Goal: Task Accomplishment & Management: Manage account settings

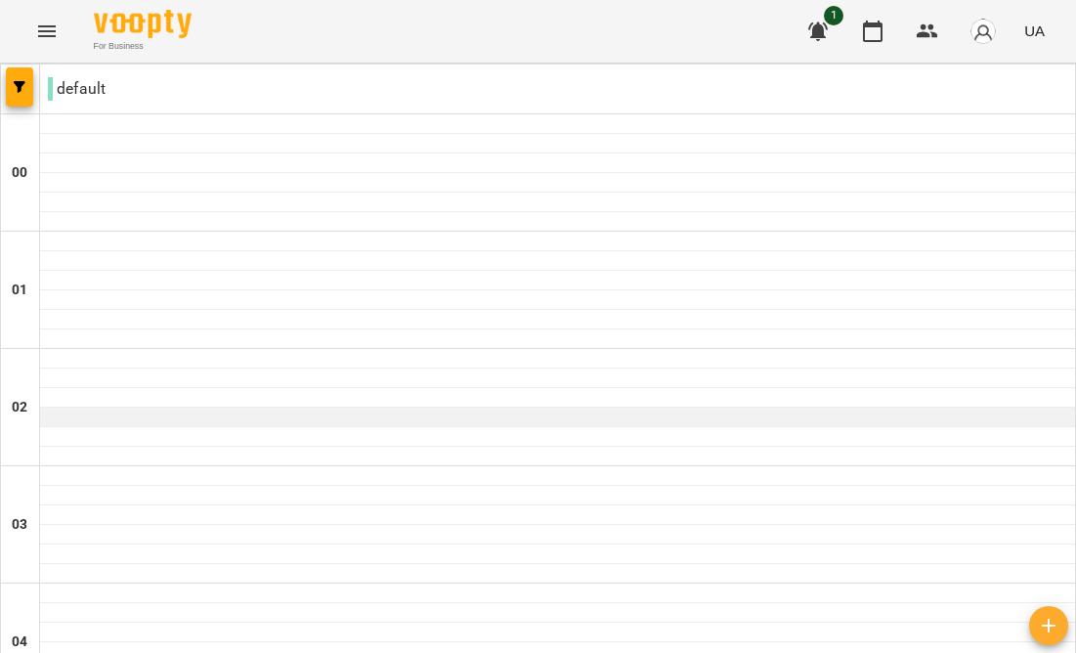
scroll to position [1334, 0]
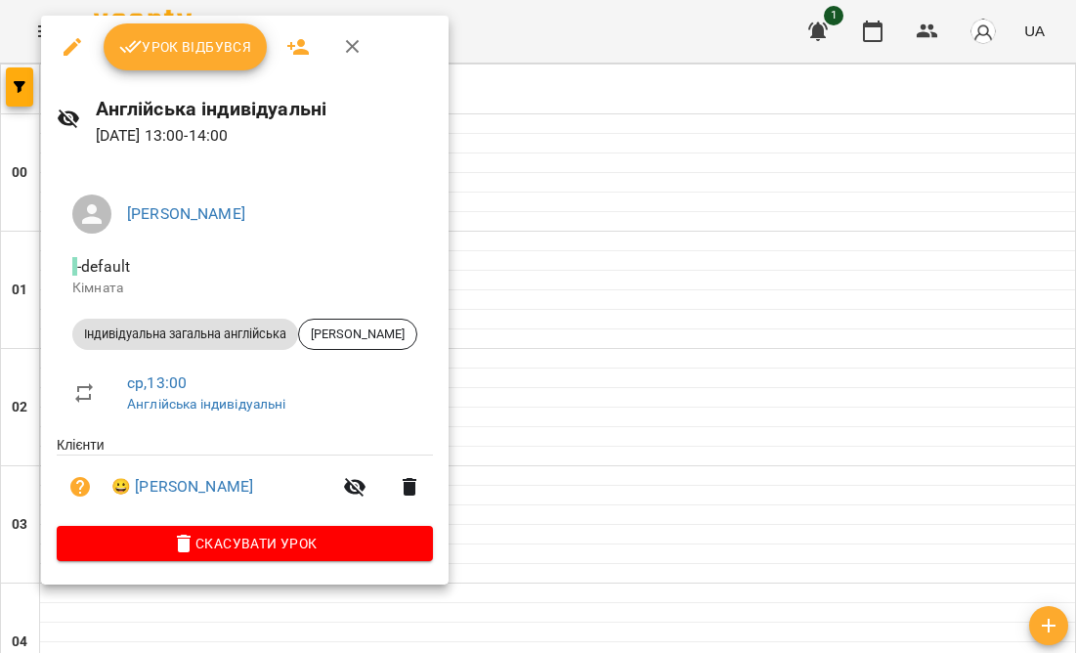
click at [190, 41] on span "Урок відбувся" at bounding box center [185, 46] width 133 height 23
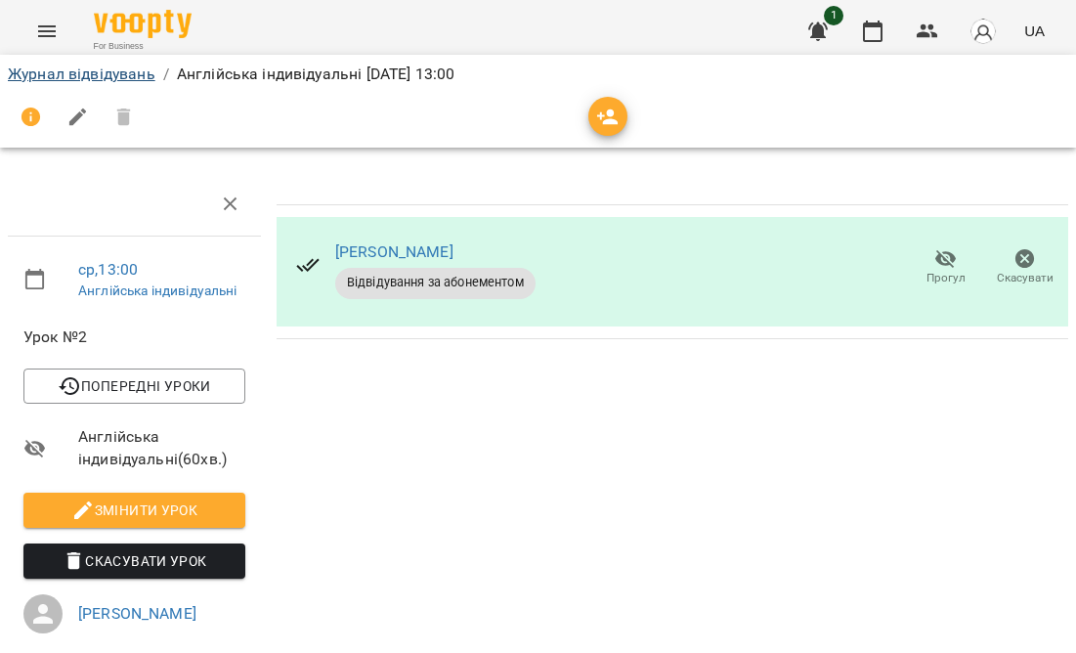
click at [124, 72] on link "Журнал відвідувань" at bounding box center [82, 74] width 148 height 19
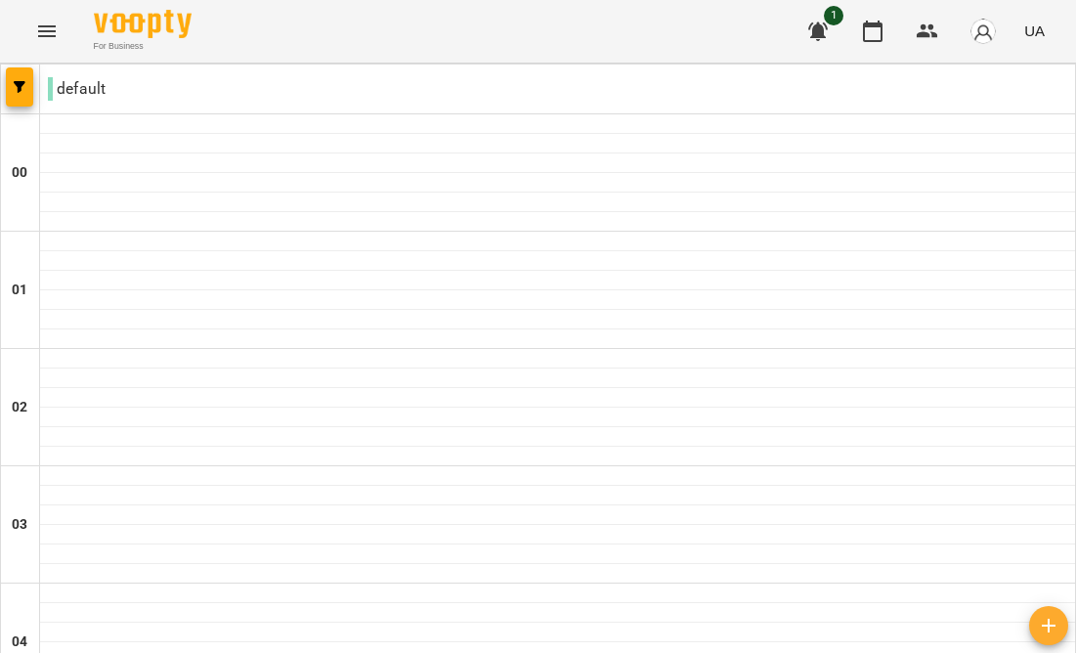
scroll to position [1322, 0]
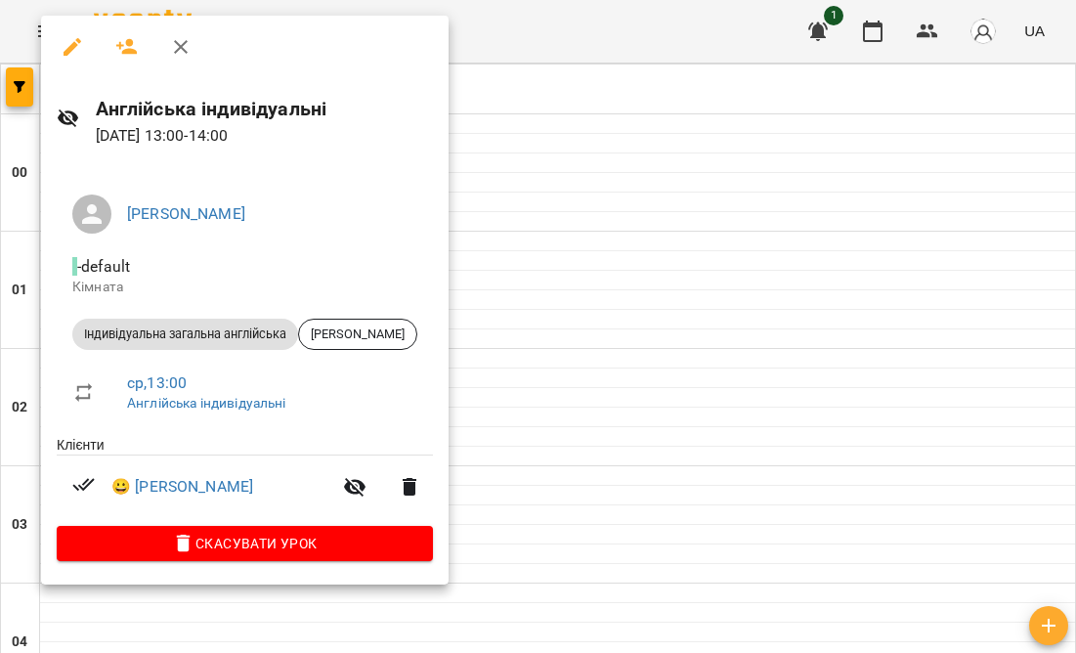
click at [70, 41] on icon "button" at bounding box center [72, 46] width 23 height 23
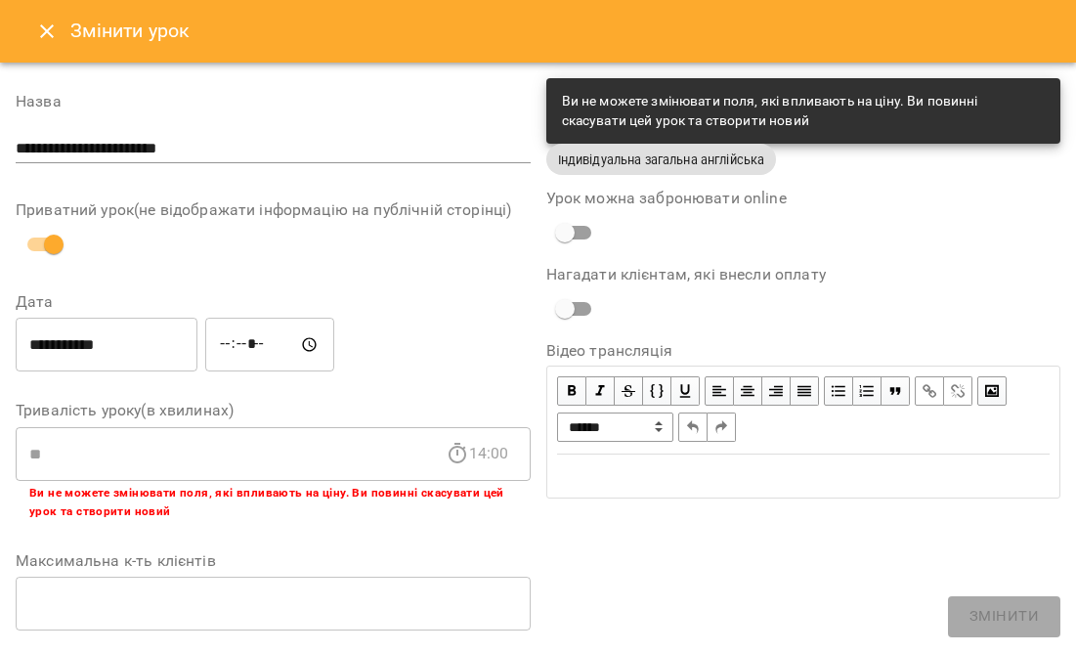
click at [50, 354] on input "**********" at bounding box center [107, 345] width 182 height 55
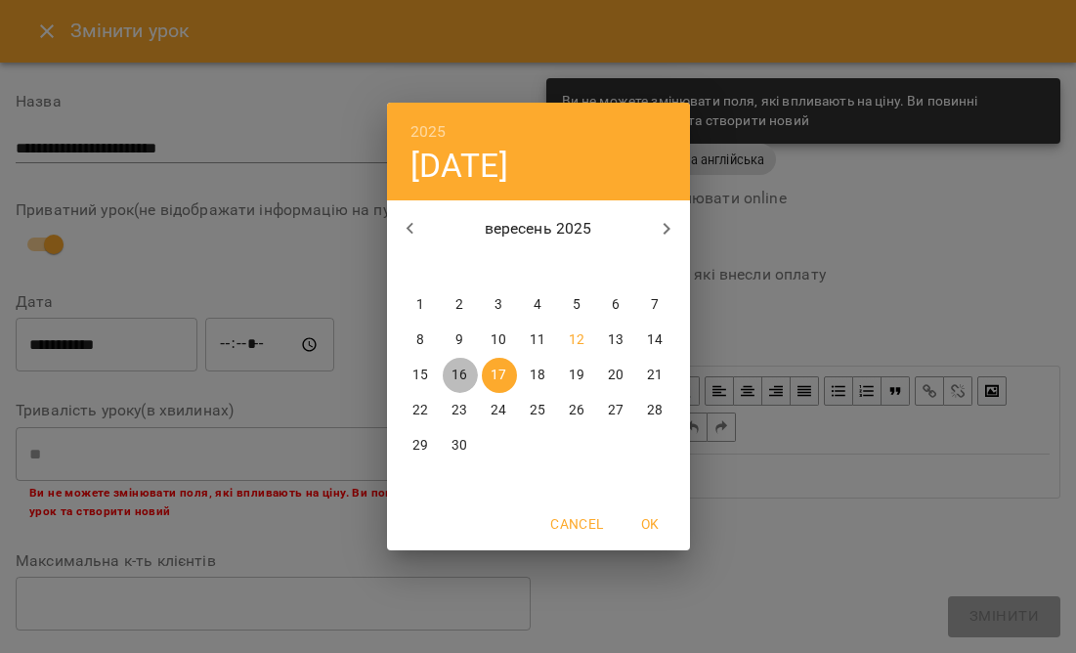
click at [463, 381] on p "16" at bounding box center [460, 376] width 16 height 20
type input "**********"
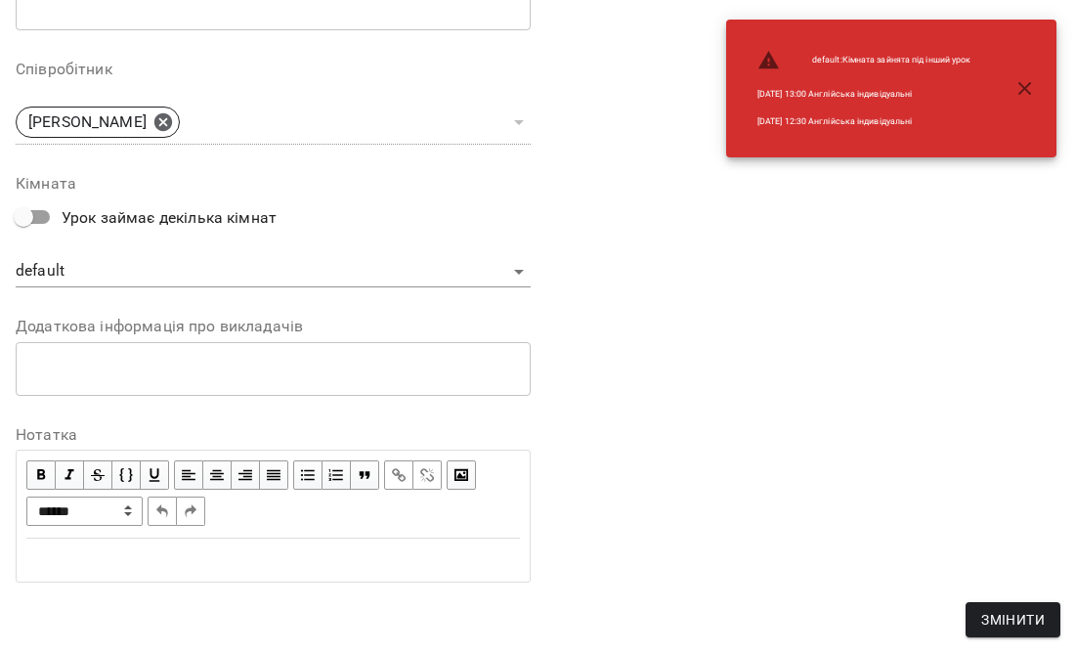
scroll to position [684, 0]
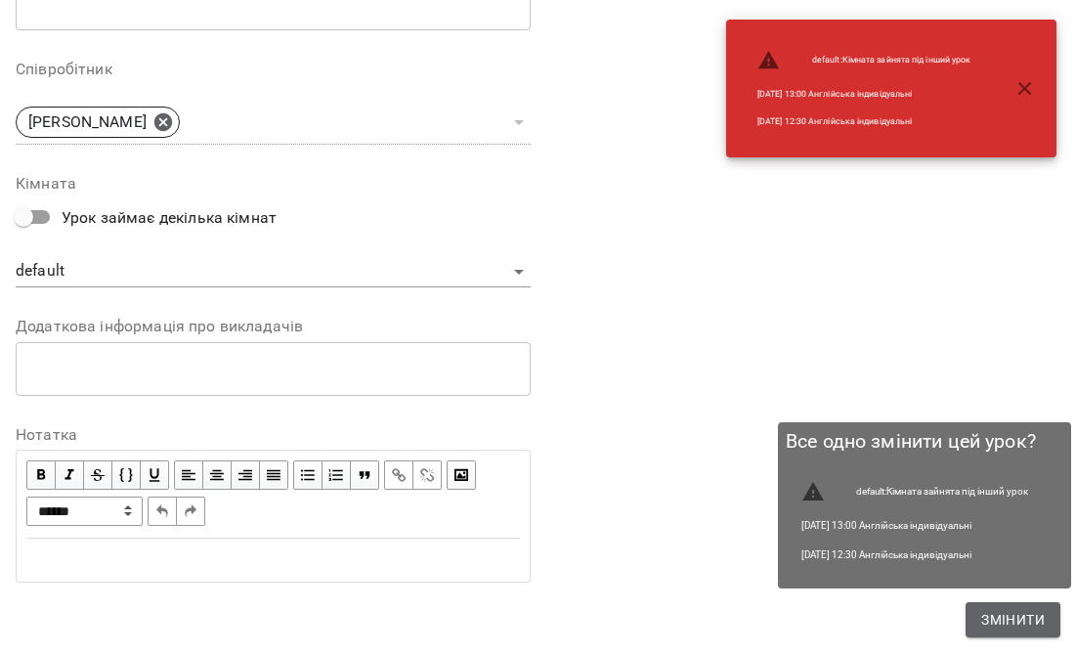
click at [1046, 621] on button "Змінити" at bounding box center [1013, 619] width 95 height 35
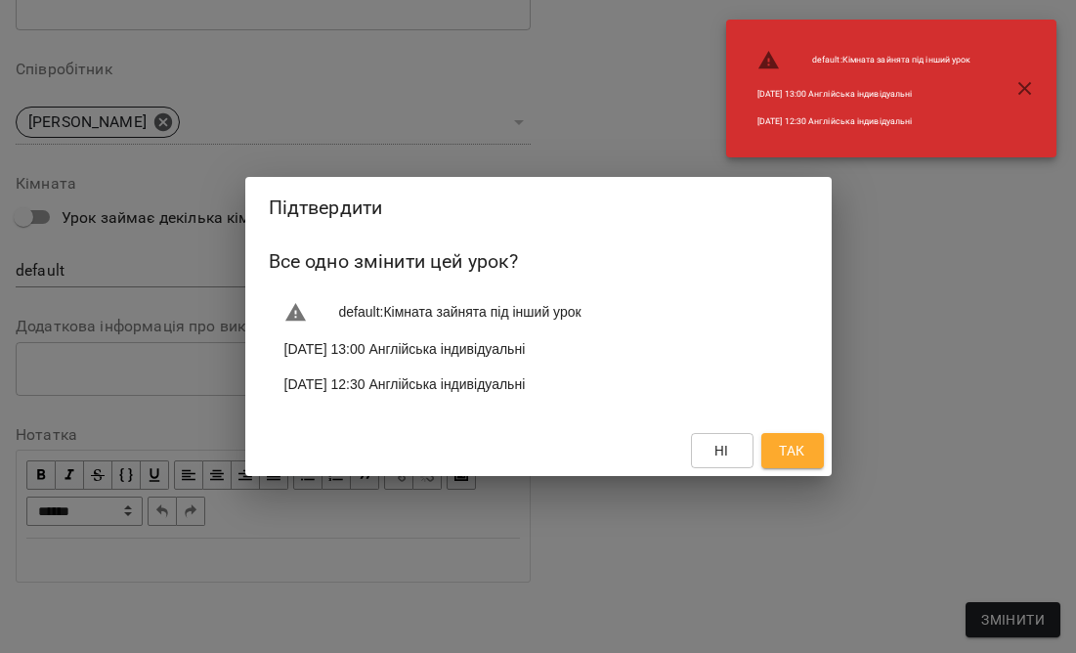
click at [775, 453] on button "Так" at bounding box center [792, 450] width 63 height 35
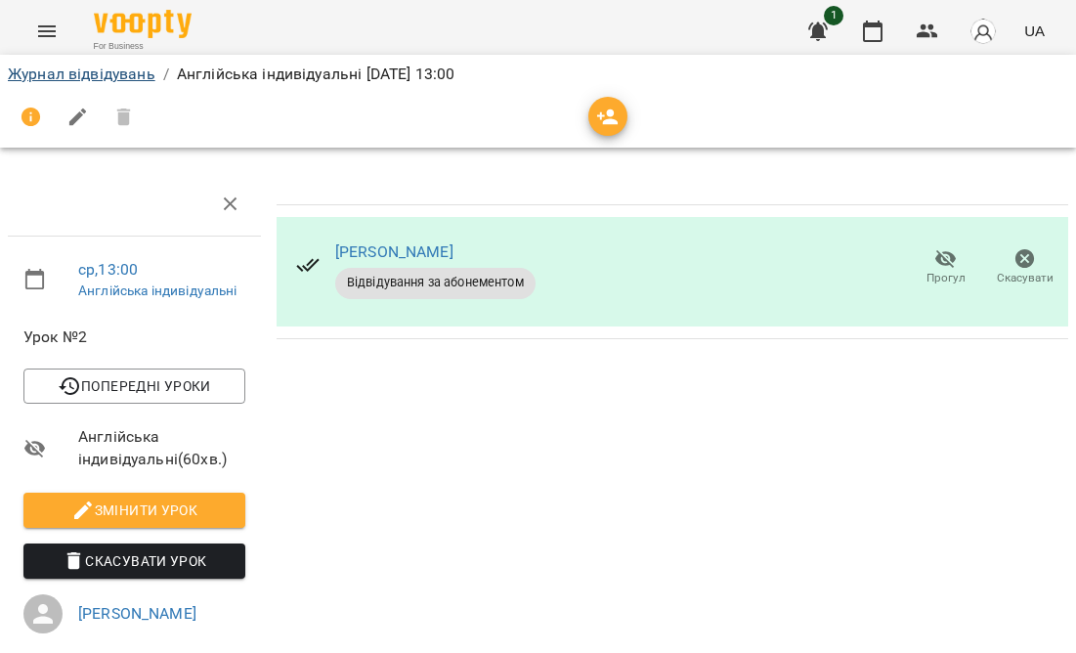
click at [116, 76] on link "Журнал відвідувань" at bounding box center [82, 74] width 148 height 19
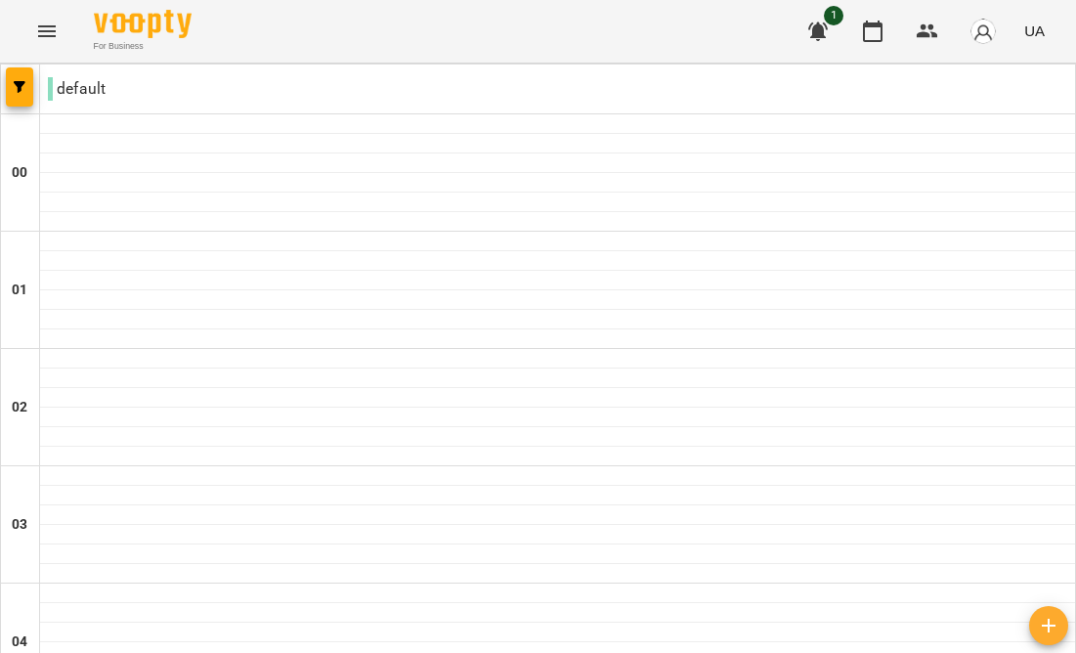
type input "**********"
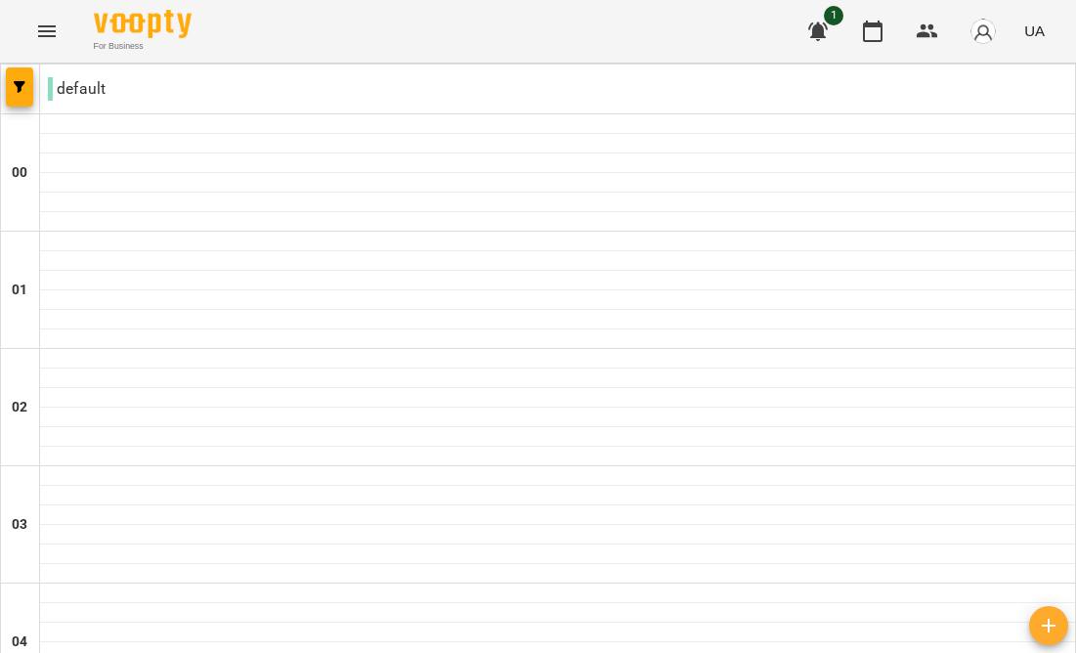
scroll to position [1414, 0]
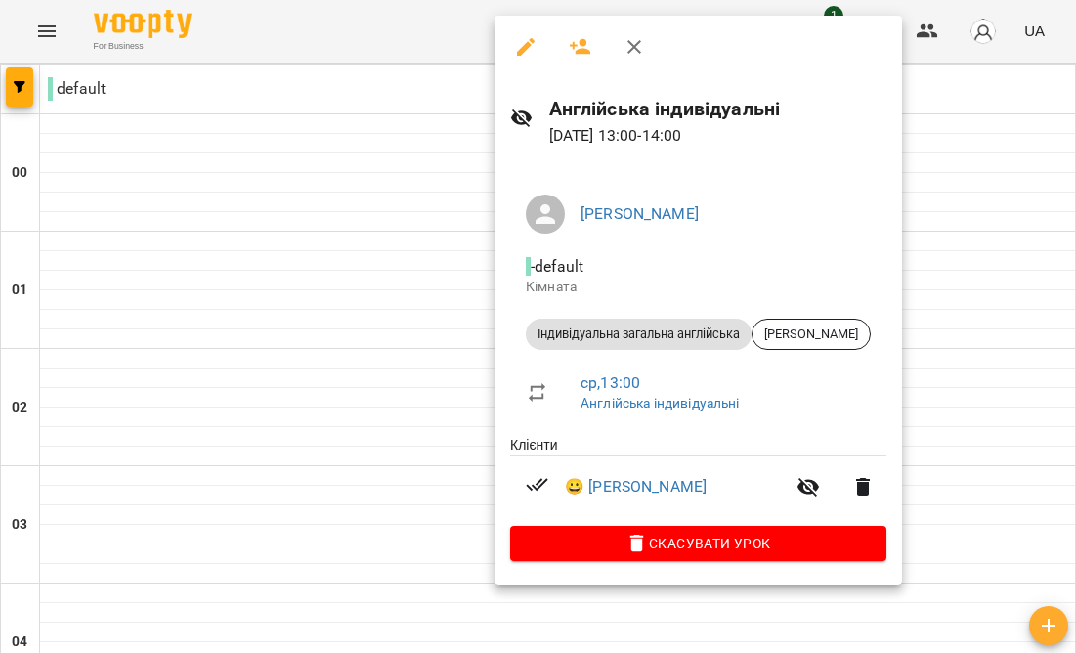
click at [391, 354] on div at bounding box center [538, 326] width 1076 height 653
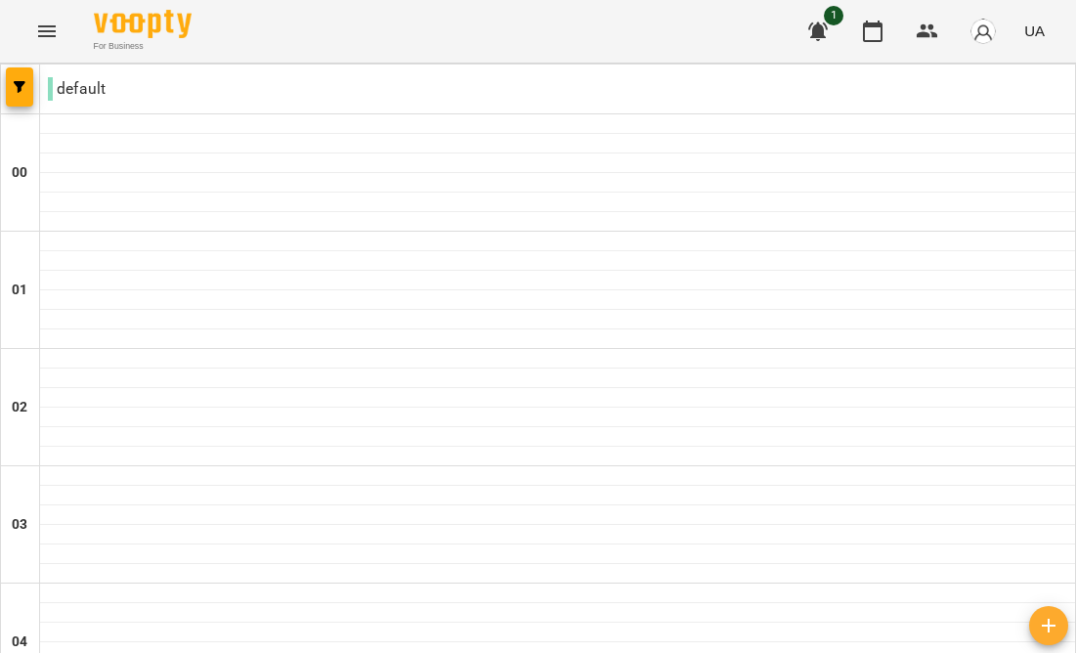
scroll to position [1861, 0]
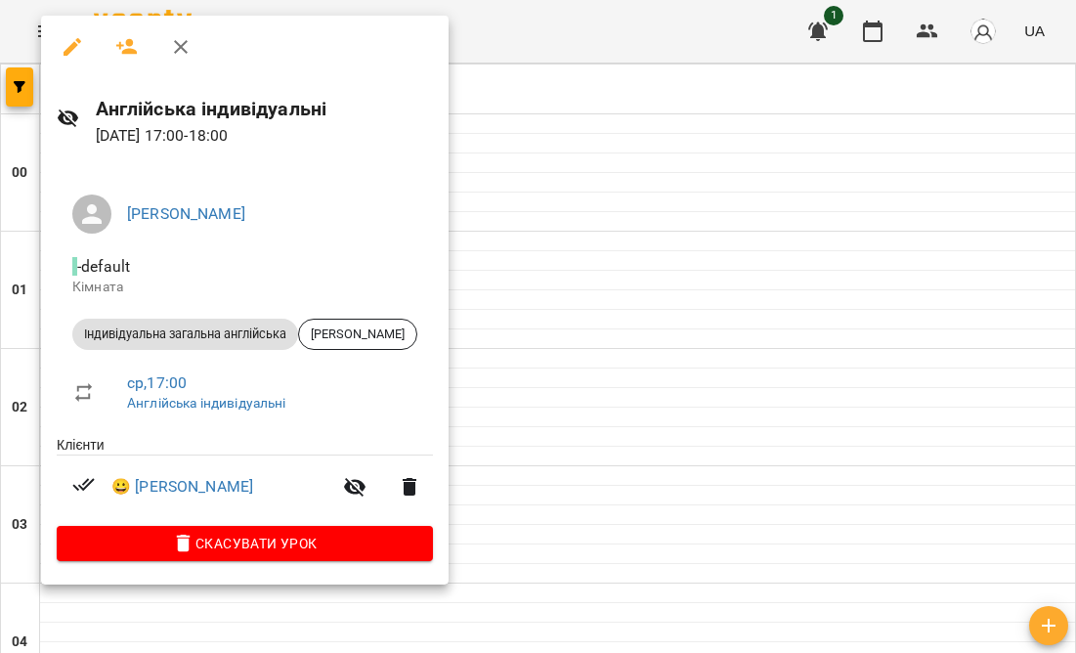
click at [550, 395] on div at bounding box center [538, 326] width 1076 height 653
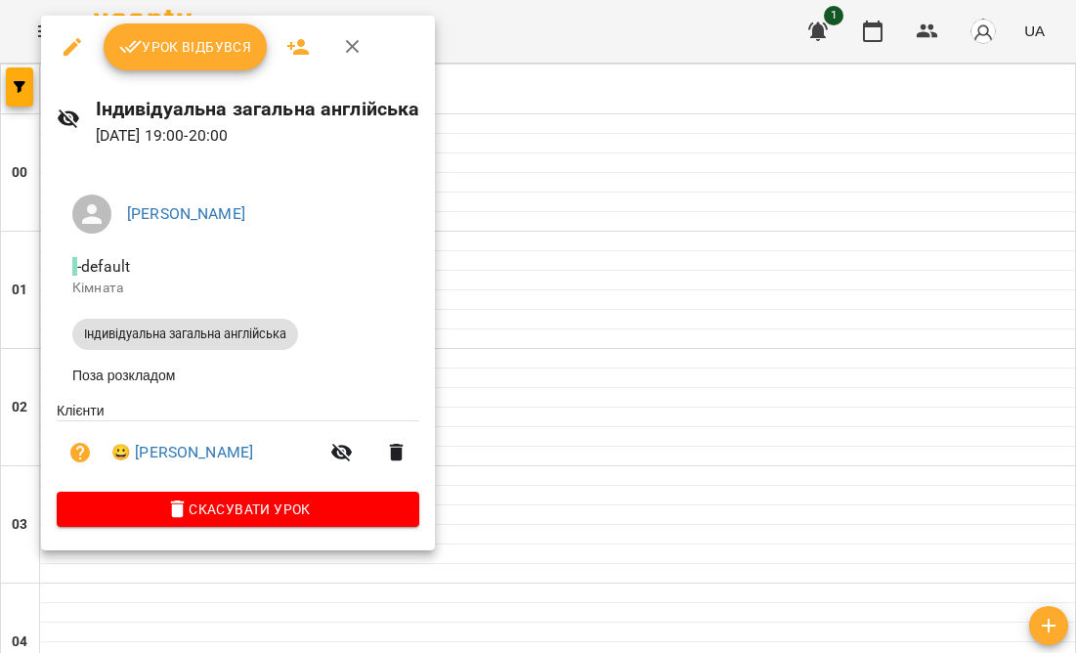
click at [177, 70] on div "Урок відбувся" at bounding box center [238, 47] width 394 height 63
click at [193, 63] on button "Урок відбувся" at bounding box center [186, 46] width 164 height 47
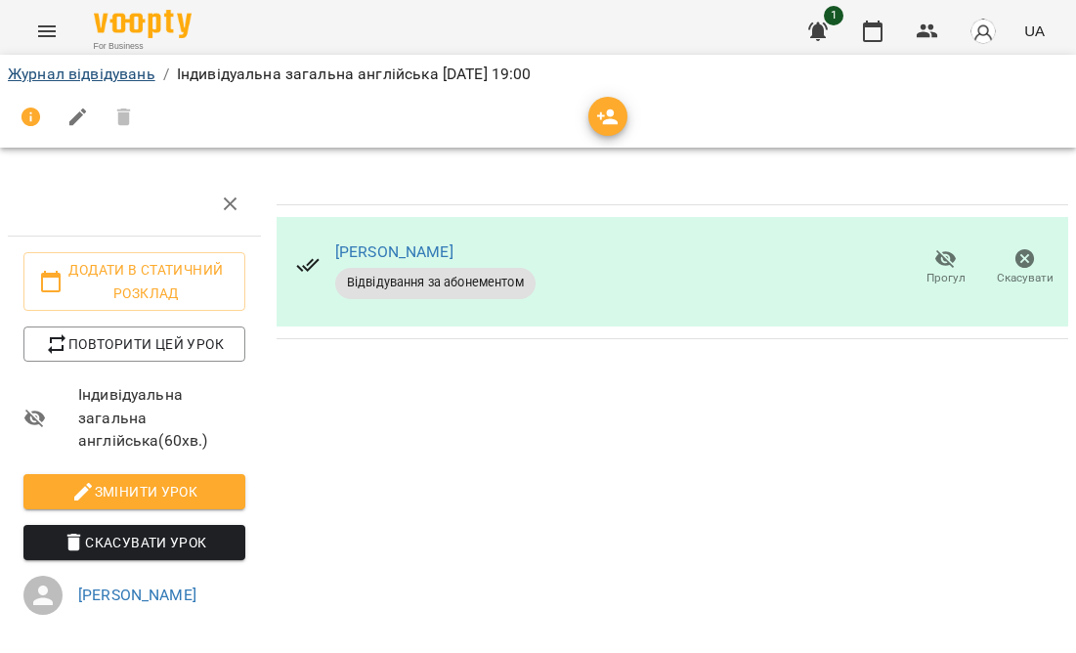
click at [116, 73] on link "Журнал відвідувань" at bounding box center [82, 74] width 148 height 19
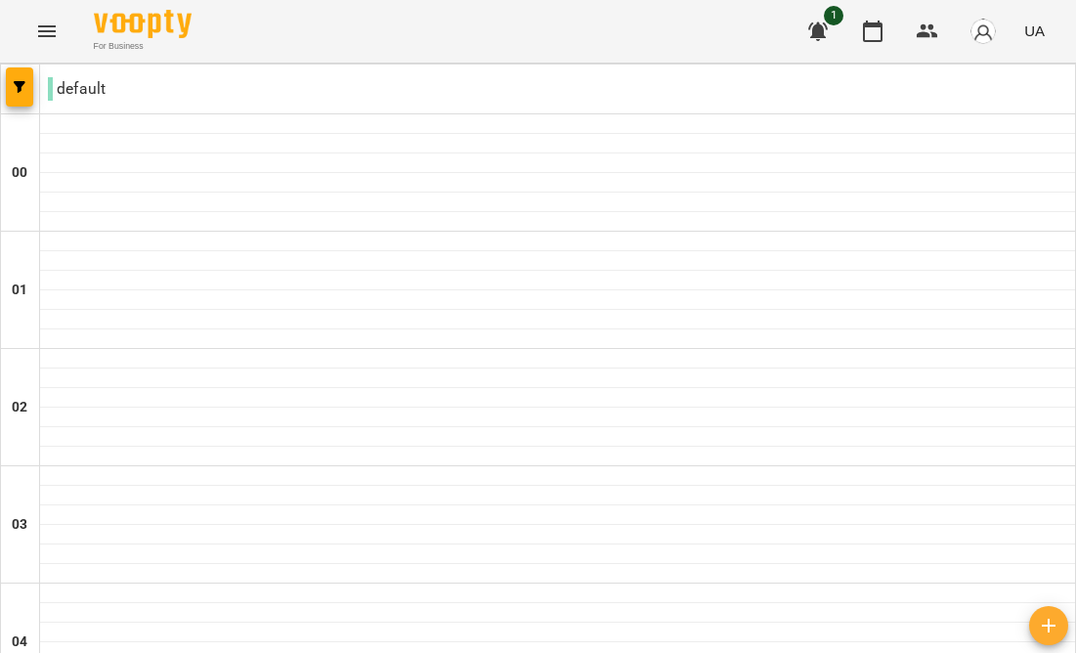
scroll to position [2111, 0]
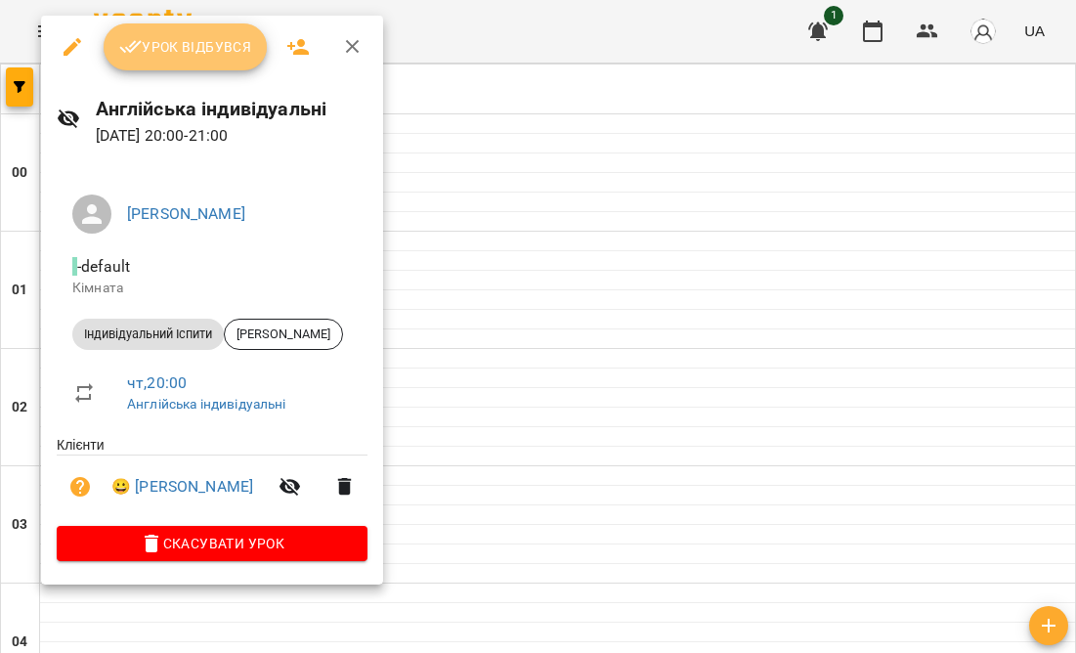
click at [182, 54] on span "Урок відбувся" at bounding box center [185, 46] width 133 height 23
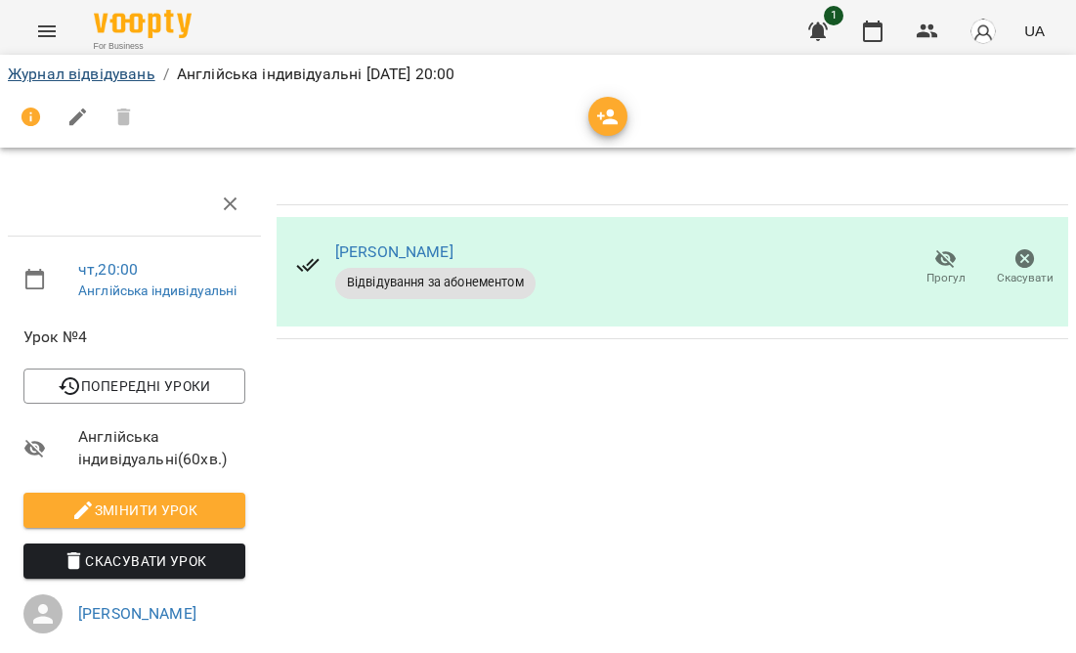
click at [150, 79] on link "Журнал відвідувань" at bounding box center [82, 74] width 148 height 19
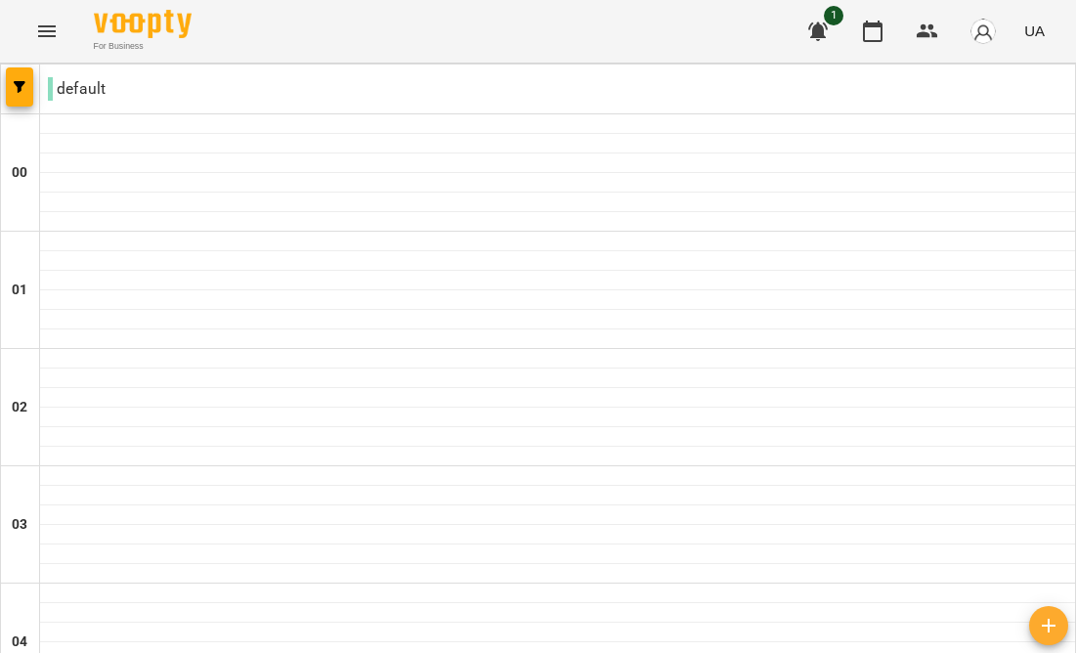
scroll to position [2289, 0]
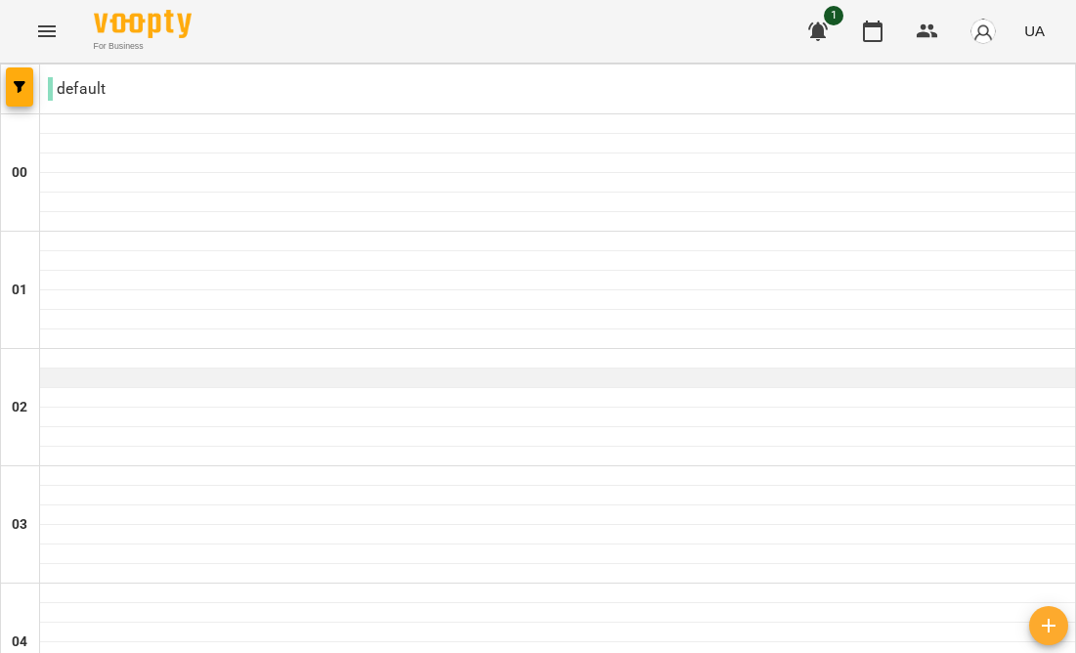
scroll to position [1128, 0]
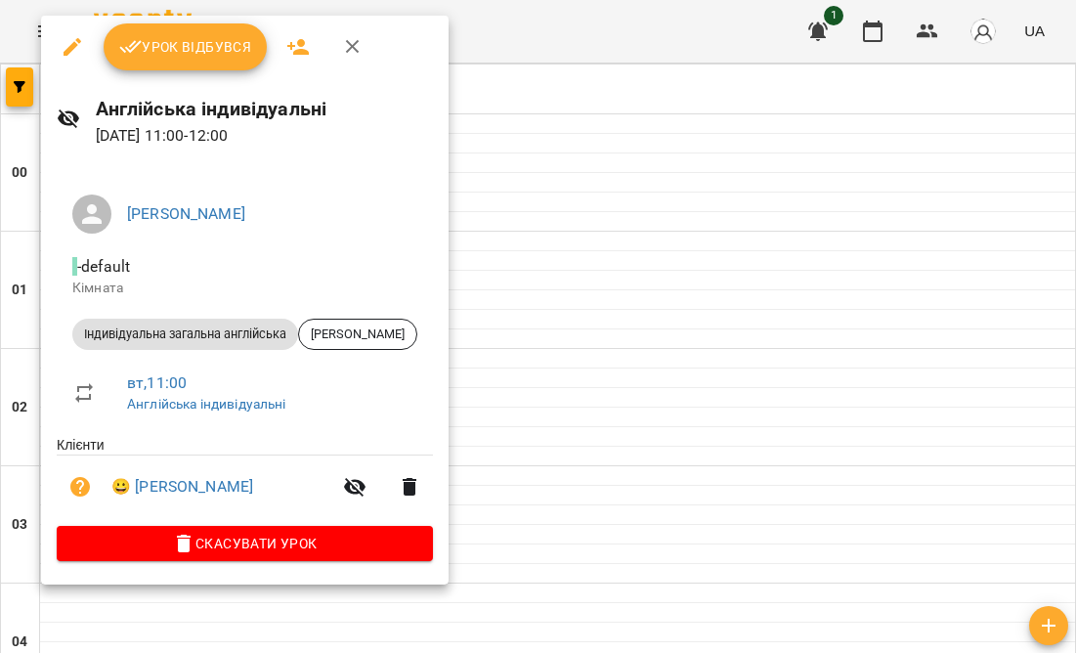
click at [165, 60] on button "Урок відбувся" at bounding box center [186, 46] width 164 height 47
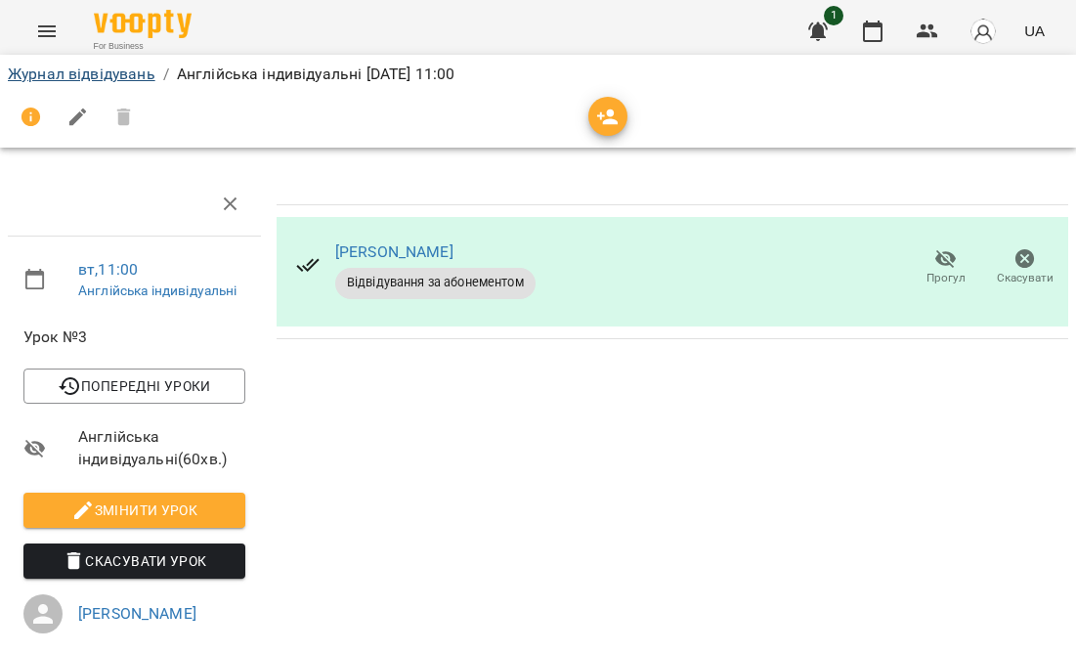
click at [118, 71] on link "Журнал відвідувань" at bounding box center [82, 74] width 148 height 19
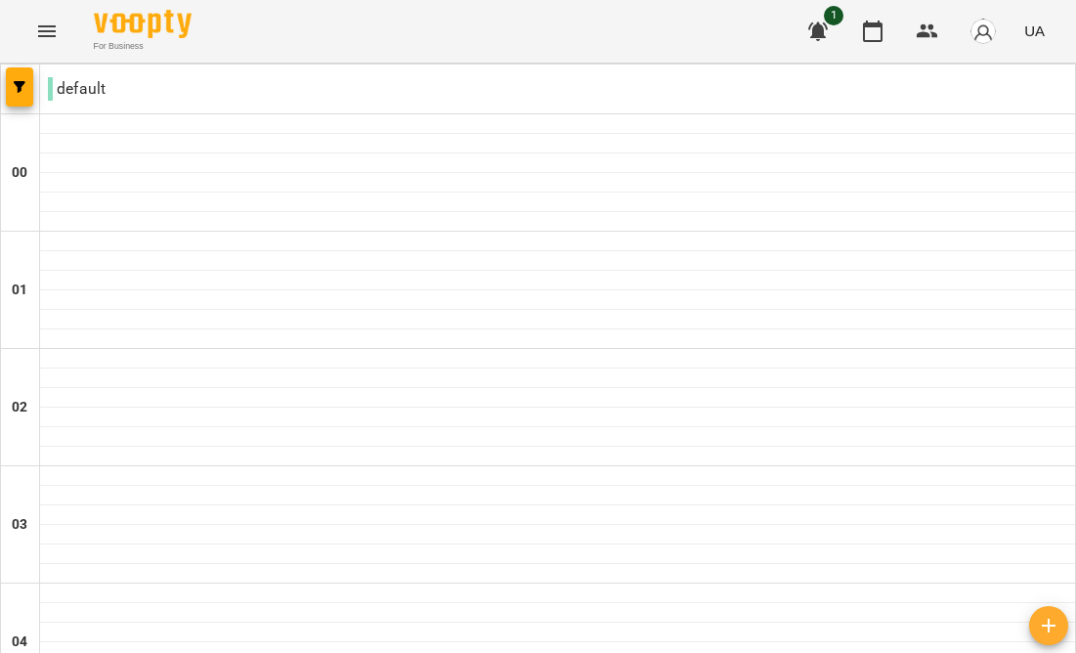
scroll to position [1357, 0]
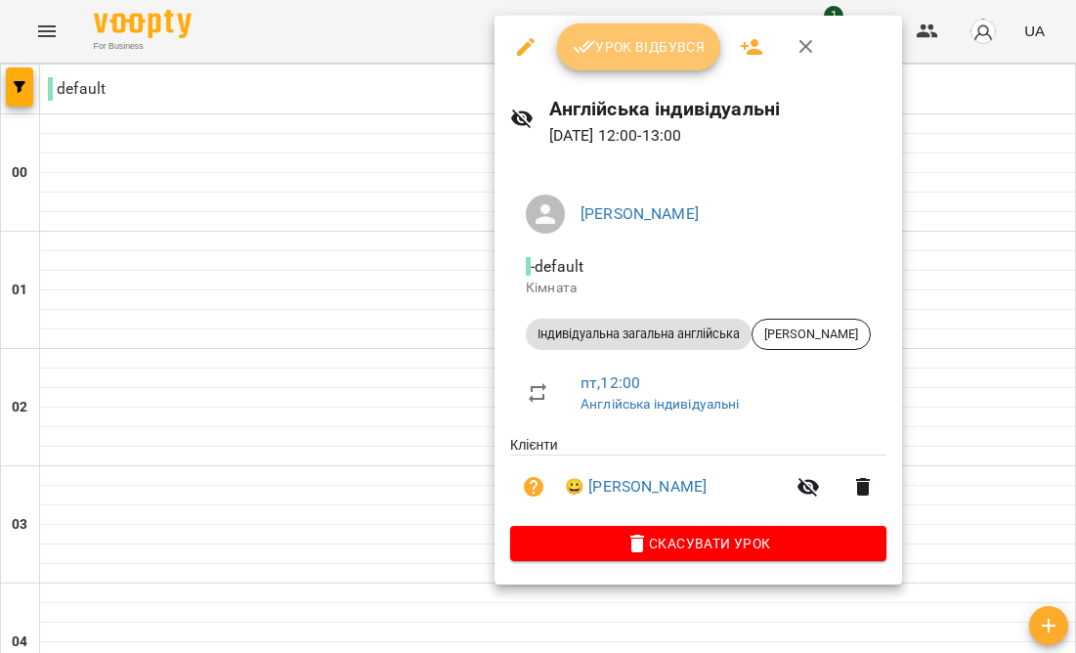
click at [614, 61] on button "Урок відбувся" at bounding box center [639, 46] width 164 height 47
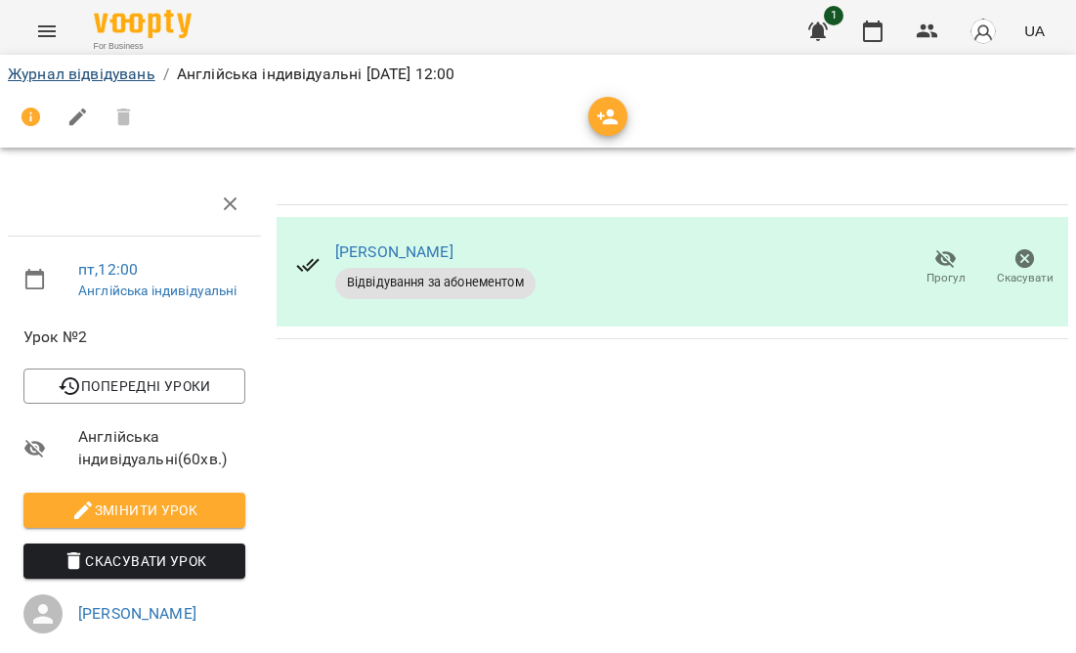
click at [133, 80] on link "Журнал відвідувань" at bounding box center [82, 74] width 148 height 19
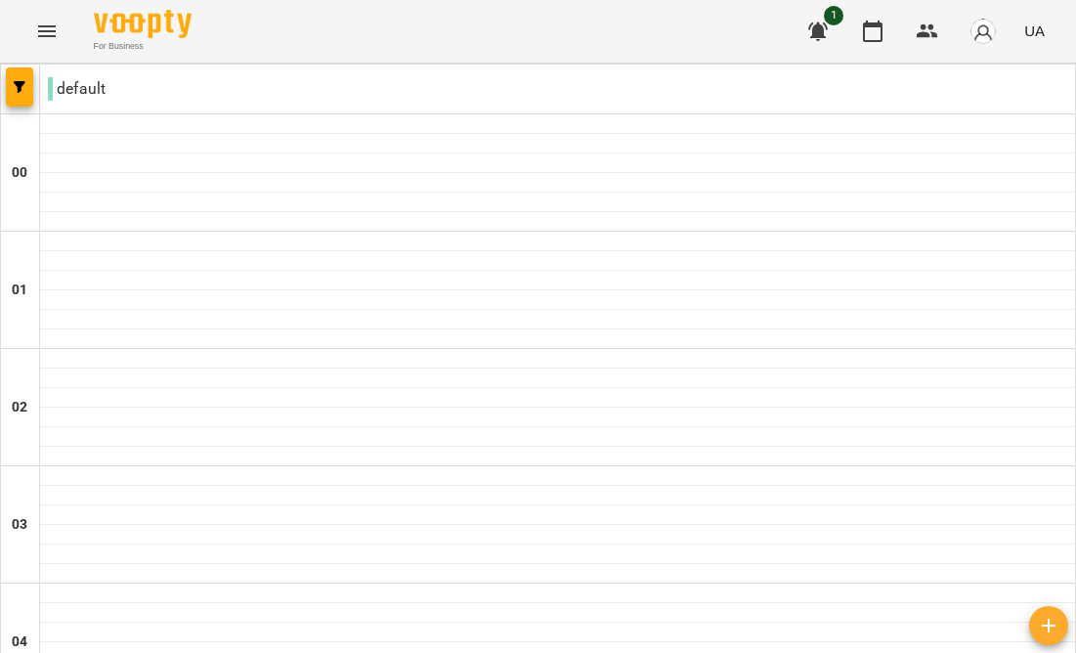
scroll to position [1834, 0]
type input "**********"
